Goal: Transaction & Acquisition: Purchase product/service

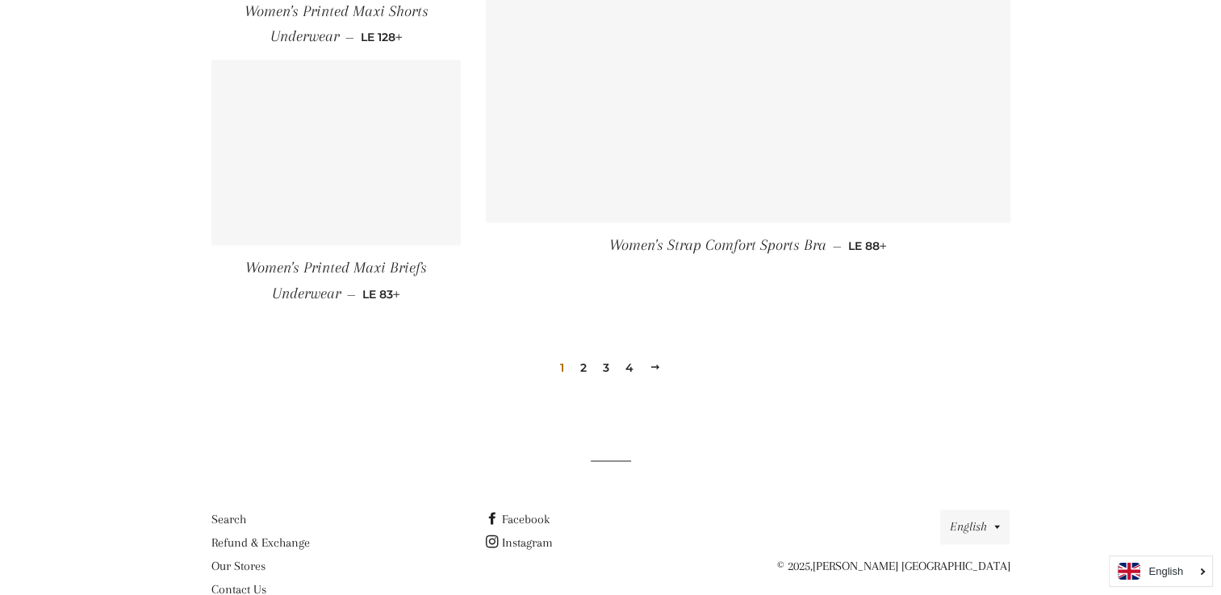
scroll to position [2413, 0]
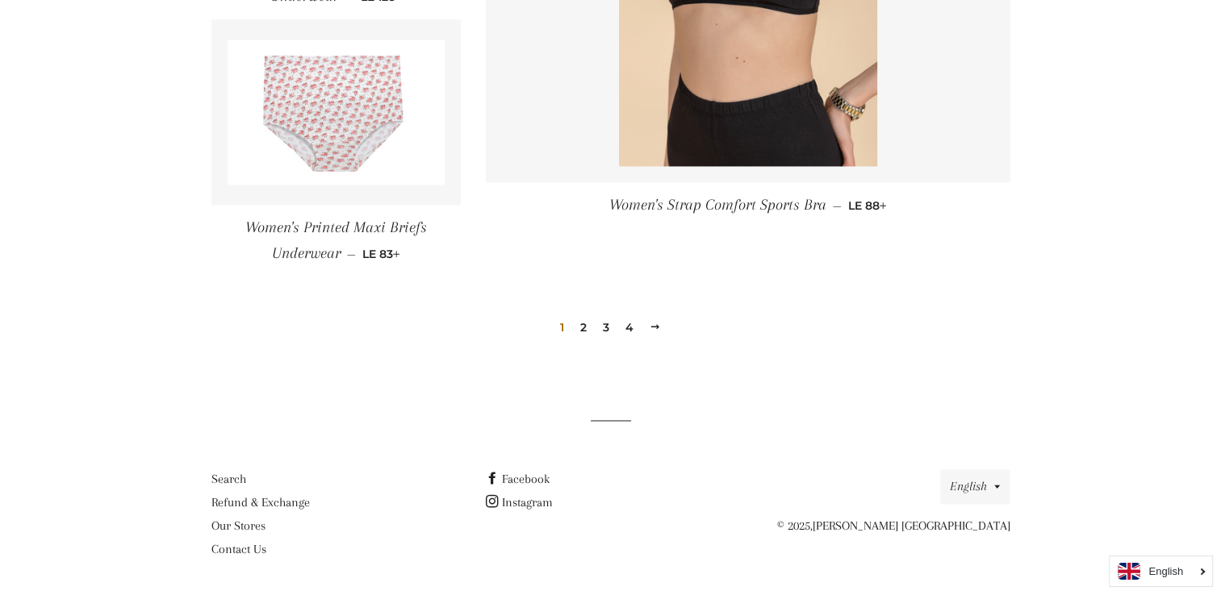
click at [582, 328] on link "2" at bounding box center [583, 327] width 19 height 24
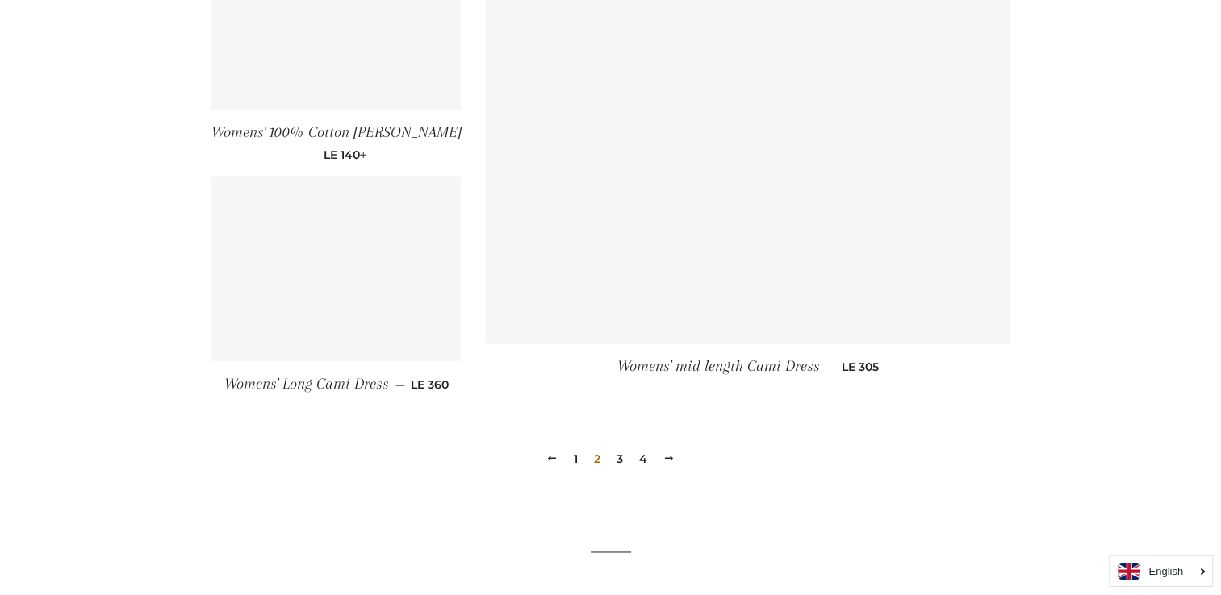
scroll to position [2294, 0]
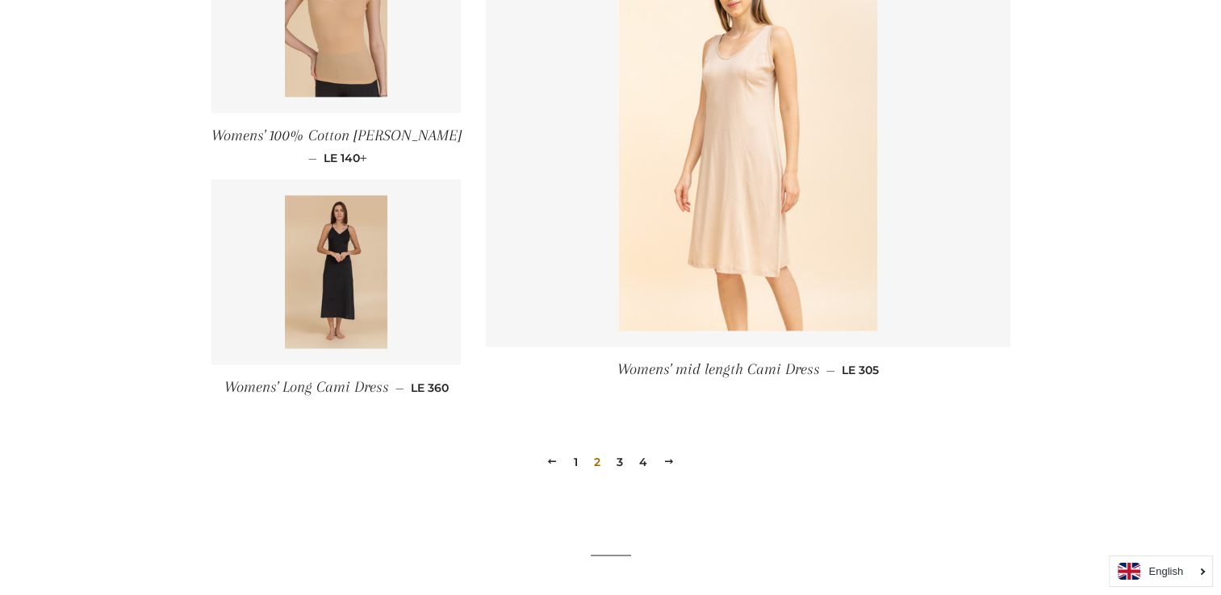
click at [620, 460] on link "3" at bounding box center [619, 462] width 19 height 24
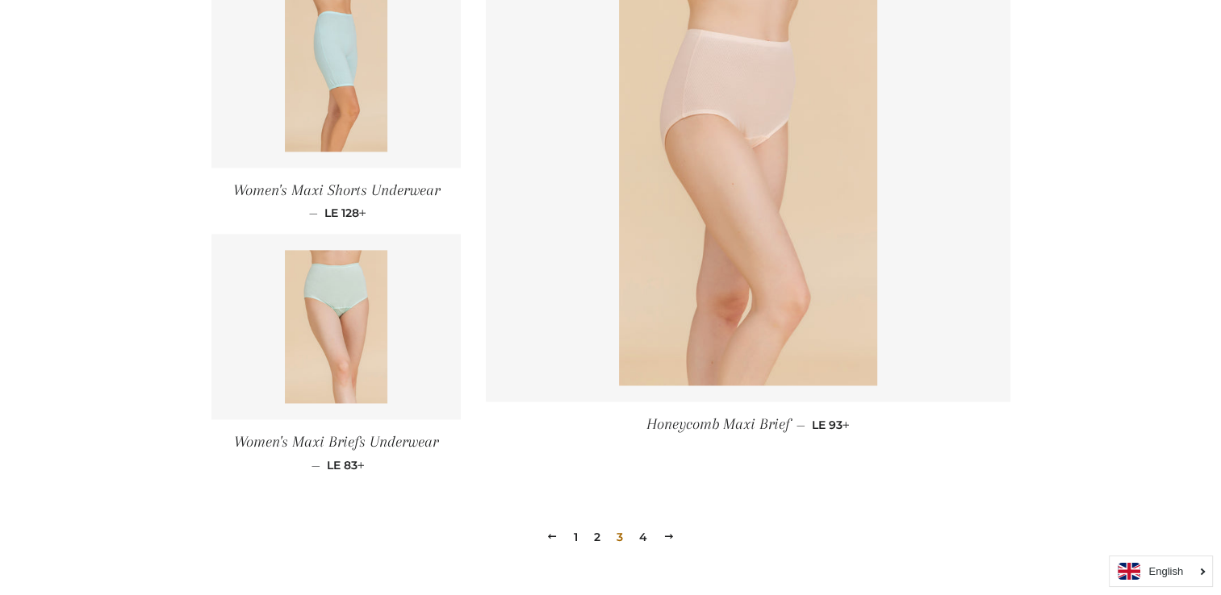
scroll to position [2146, 0]
click at [637, 539] on link "4" at bounding box center [642, 536] width 21 height 24
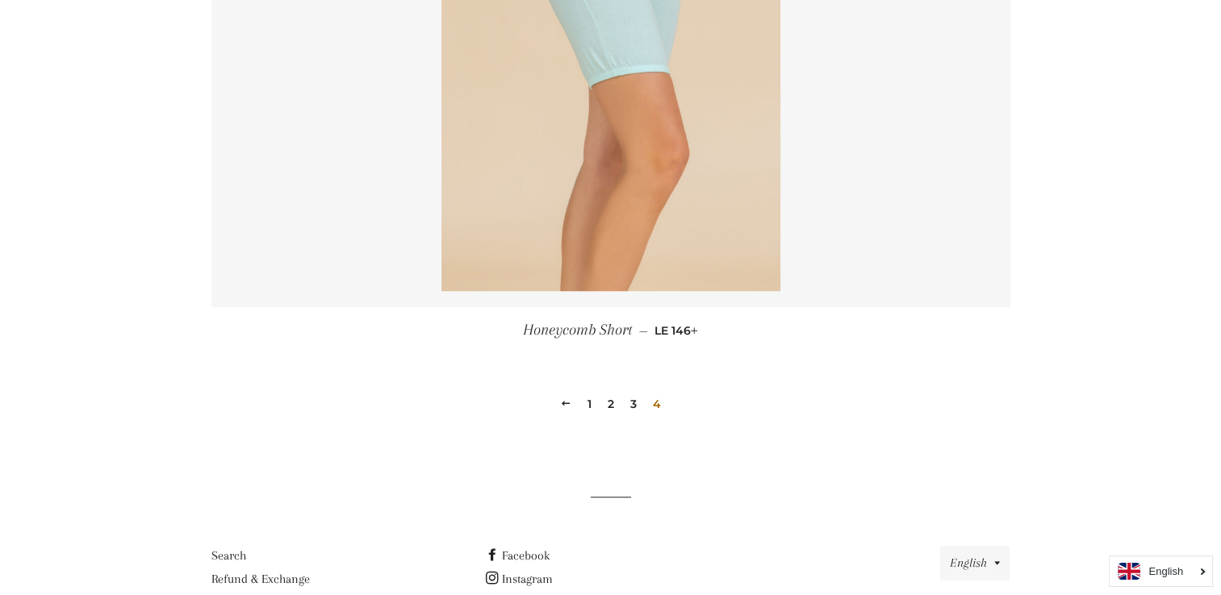
scroll to position [933, 0]
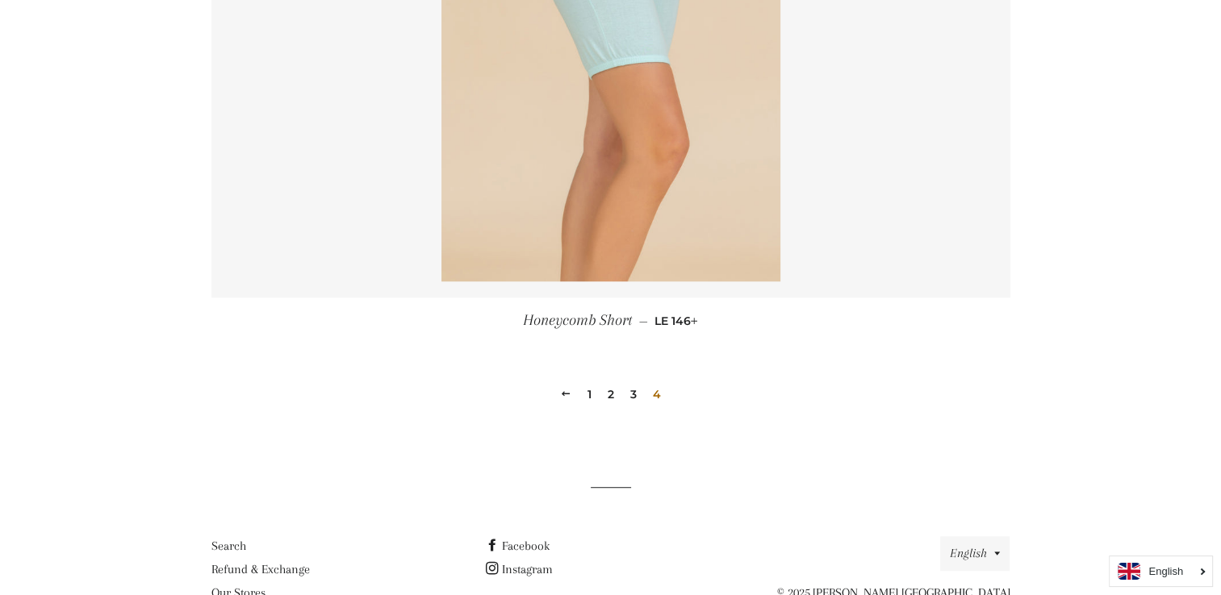
click at [584, 392] on link "1" at bounding box center [589, 394] width 17 height 24
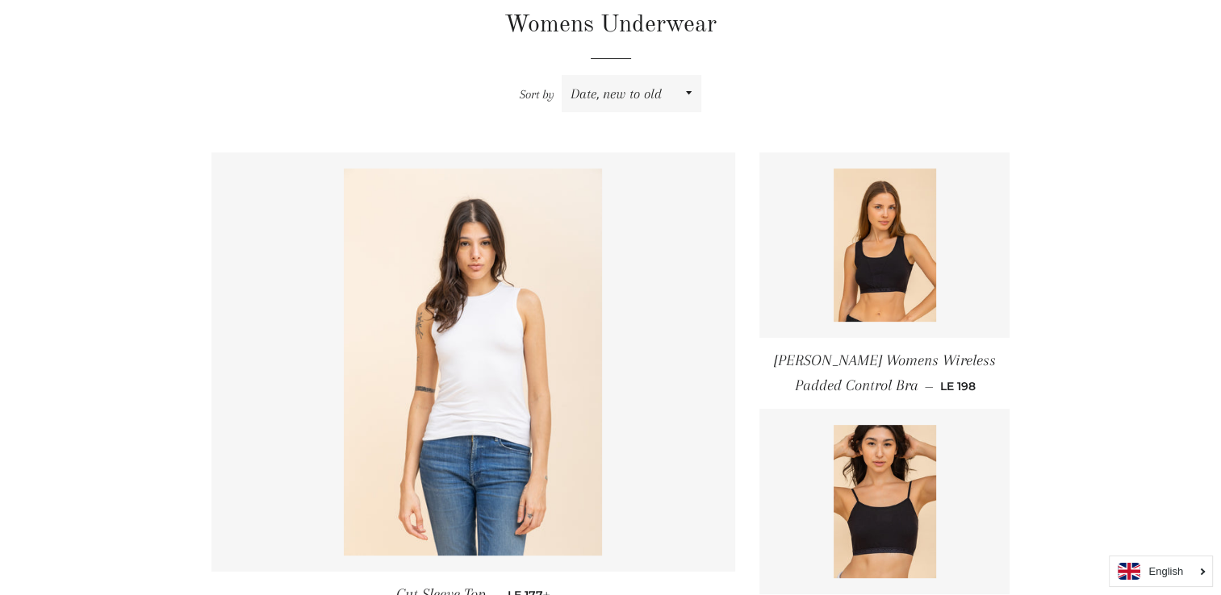
scroll to position [536, 0]
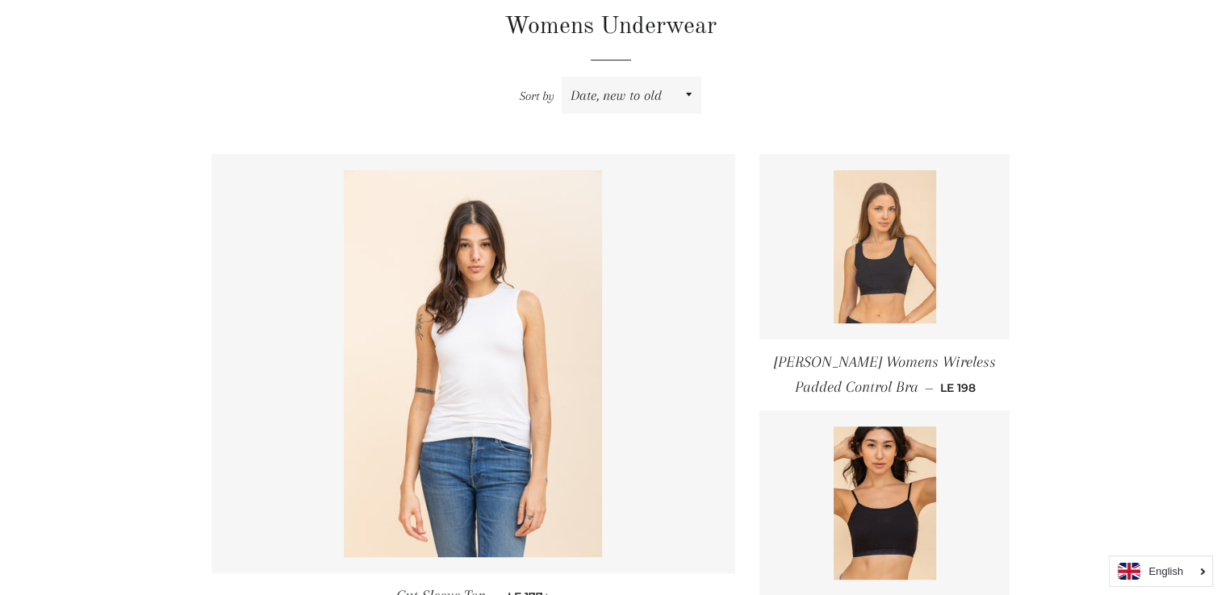
click at [962, 278] on link at bounding box center [884, 247] width 250 height 186
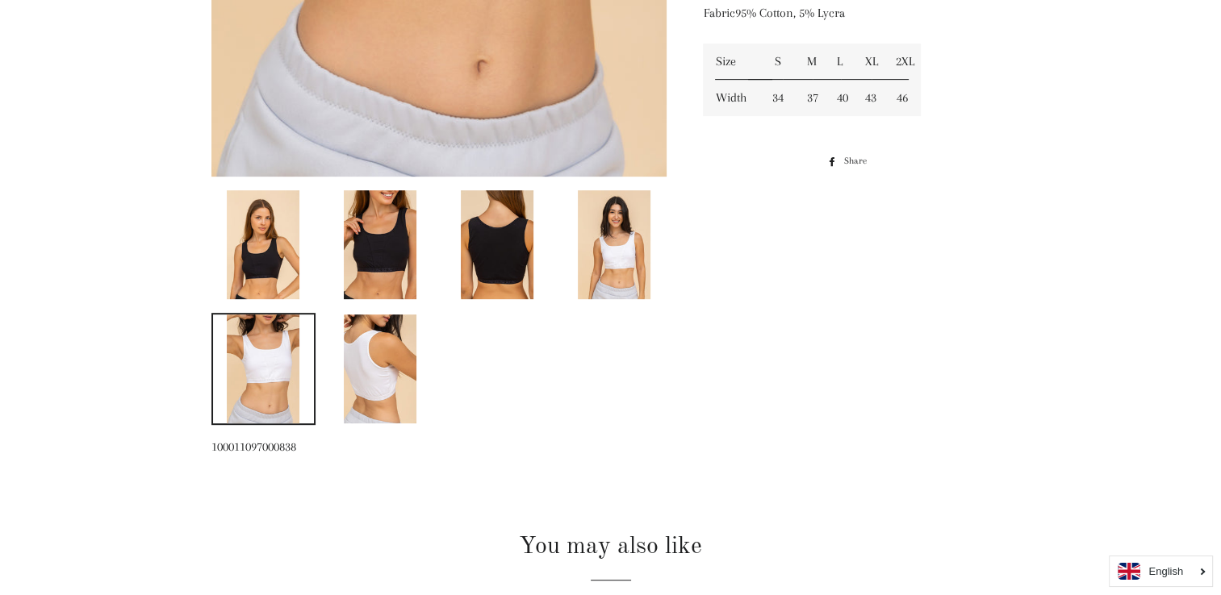
scroll to position [765, 0]
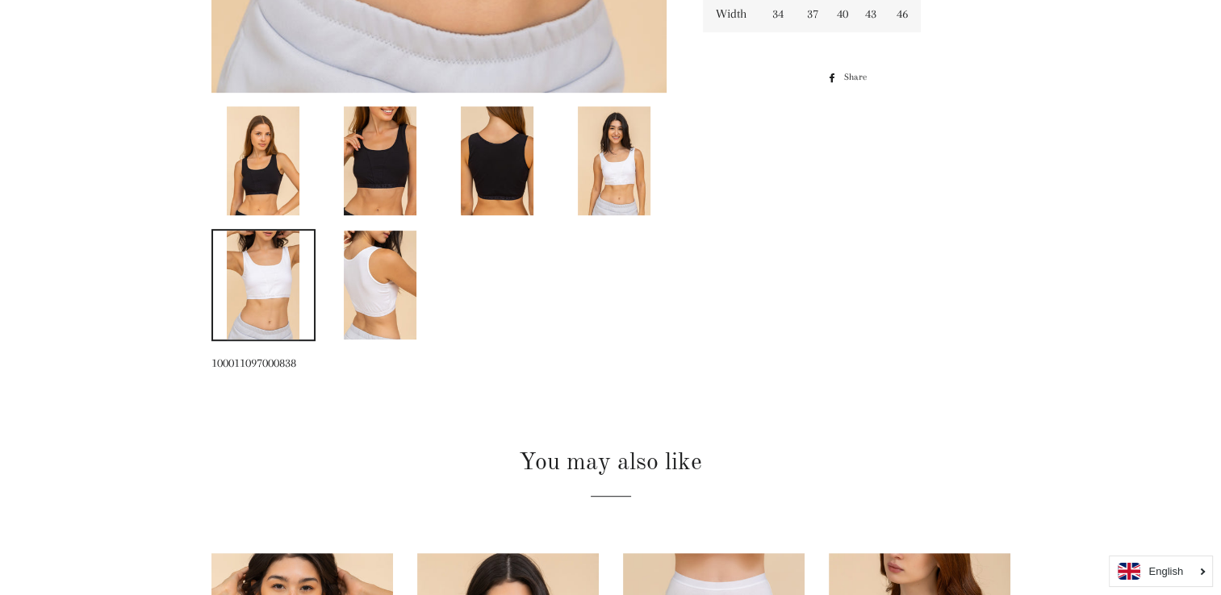
click at [252, 173] on img at bounding box center [263, 160] width 73 height 109
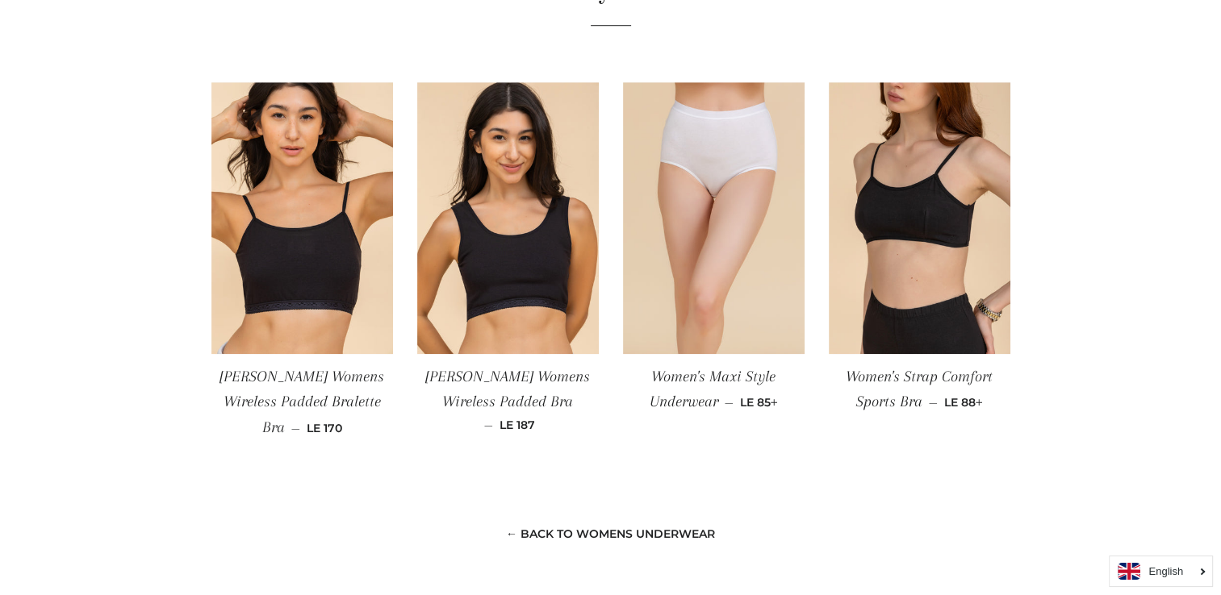
scroll to position [1262, 0]
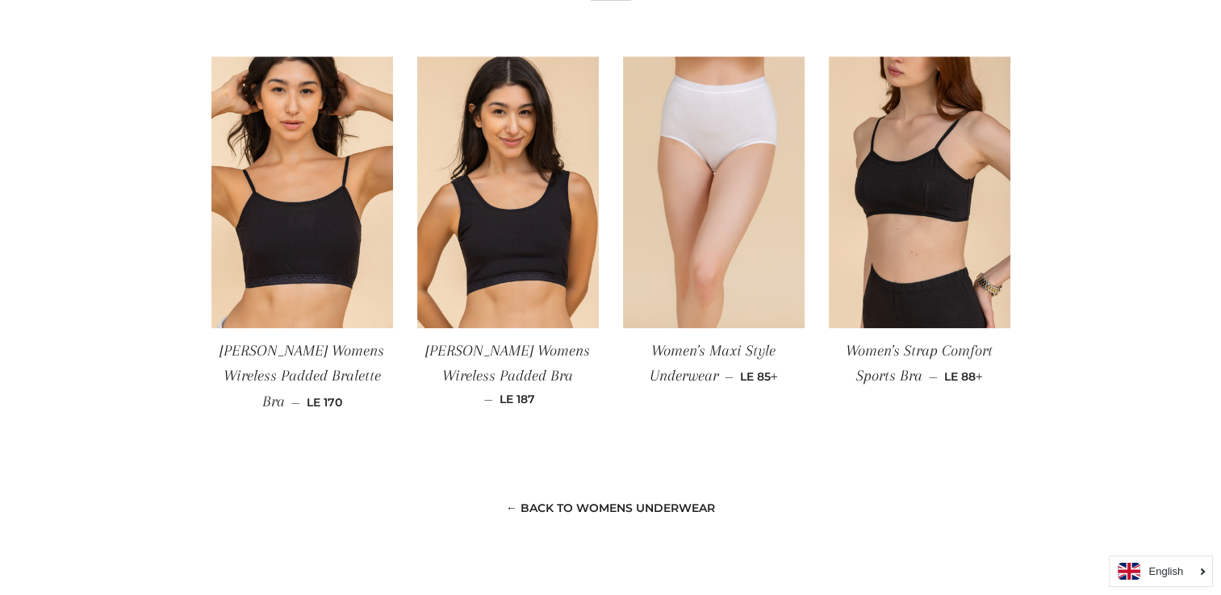
click at [471, 354] on span "[PERSON_NAME] Womens Wireless Padded Bra" at bounding box center [507, 363] width 165 height 43
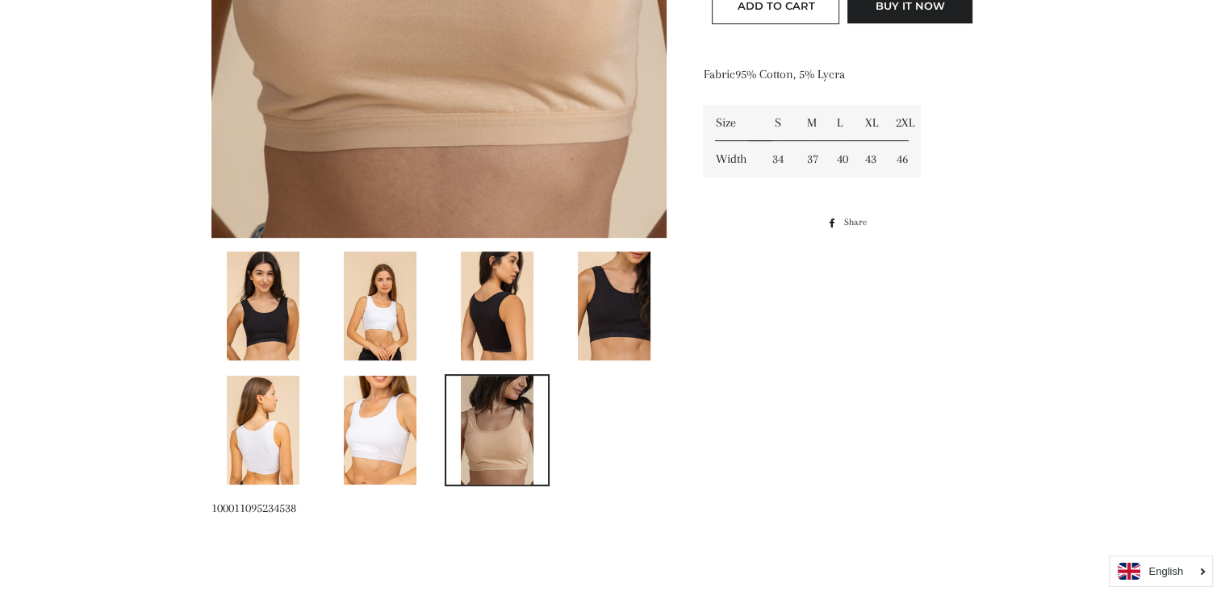
scroll to position [625, 0]
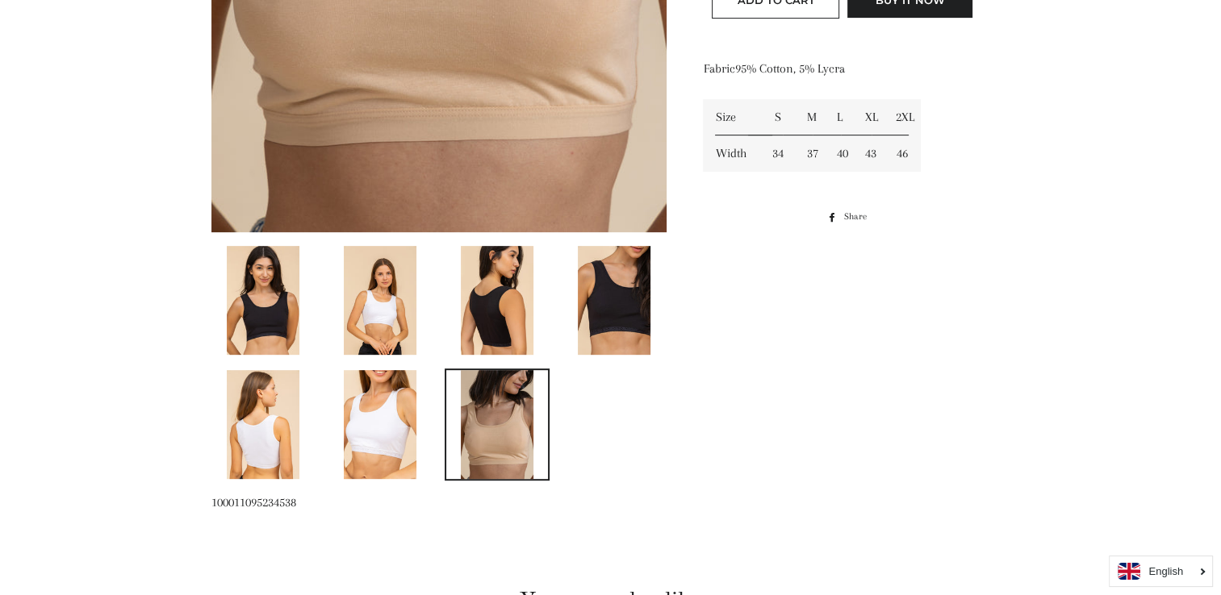
click at [247, 308] on img at bounding box center [263, 300] width 73 height 109
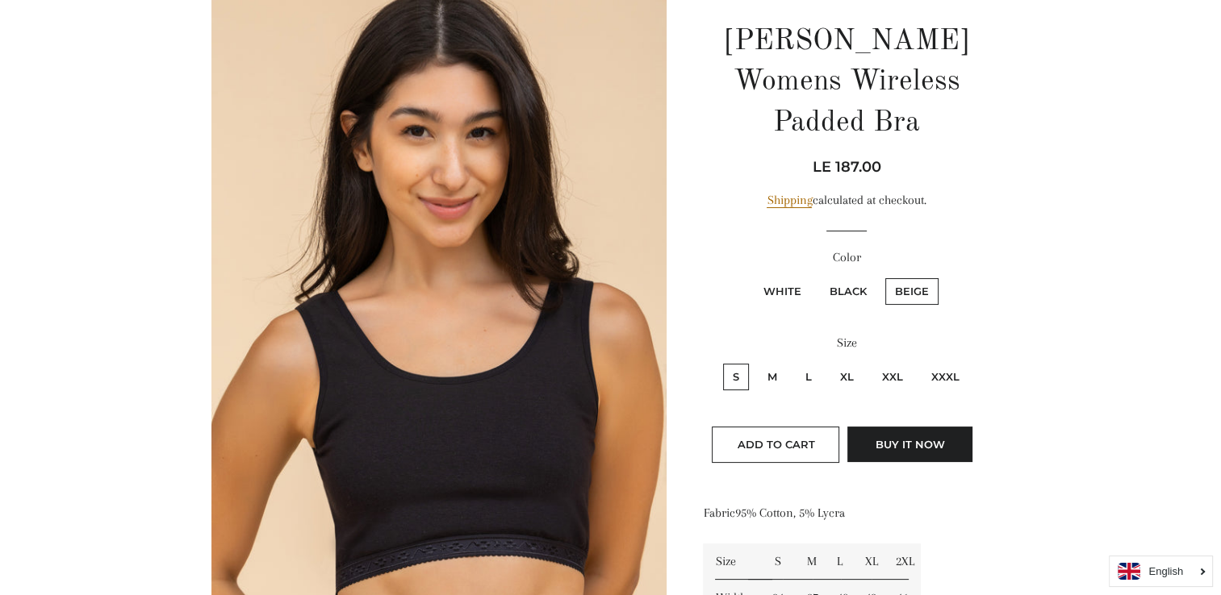
scroll to position [182, 0]
click at [851, 278] on label "Black" at bounding box center [848, 291] width 56 height 27
click at [818, 275] on input "Black" at bounding box center [817, 275] width 1 height 1
radio input "true"
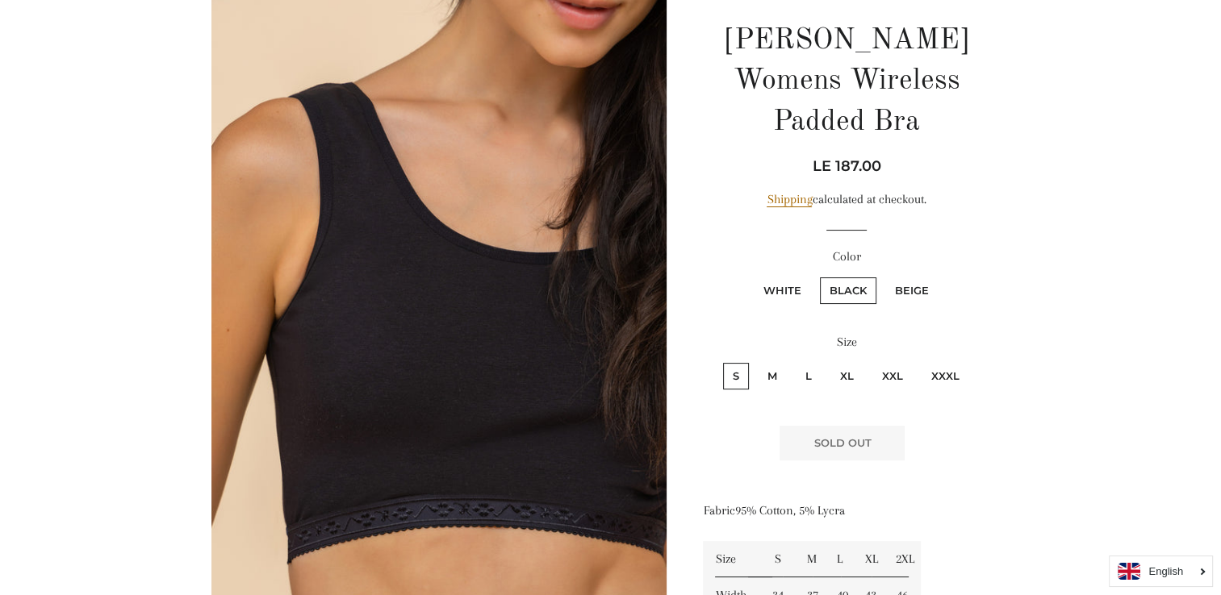
click at [812, 363] on label "L" at bounding box center [808, 376] width 26 height 27
click at [794, 361] on input "L" at bounding box center [793, 361] width 1 height 1
radio input "true"
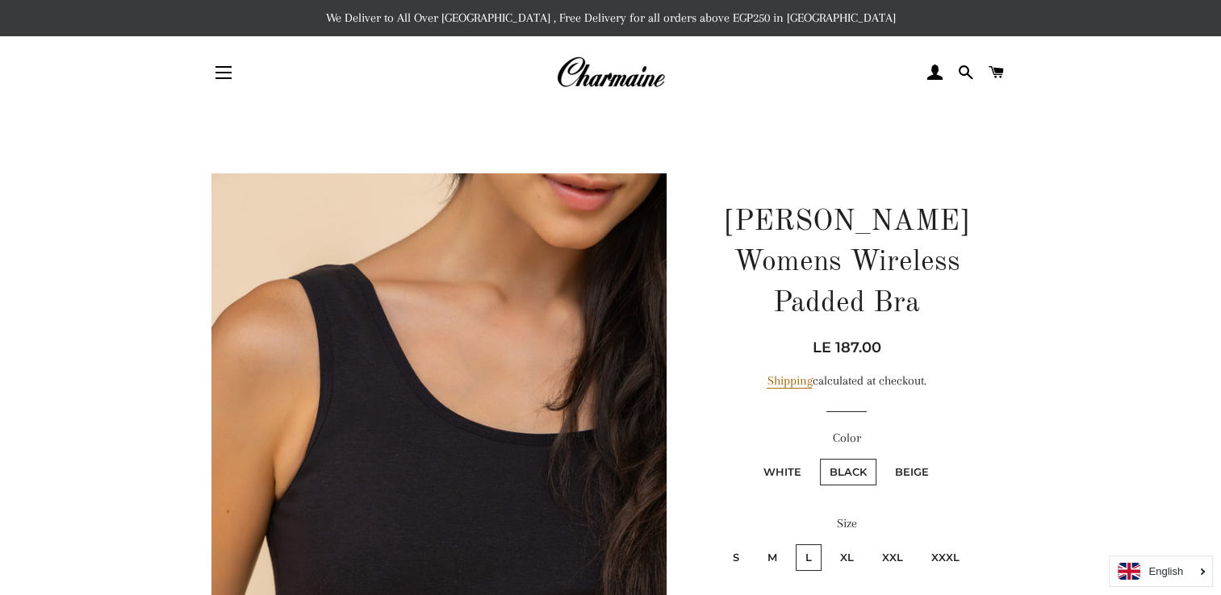
drag, startPoint x: 1067, startPoint y: 2, endPoint x: 858, endPoint y: 163, distance: 263.4
